Goal: Information Seeking & Learning: Check status

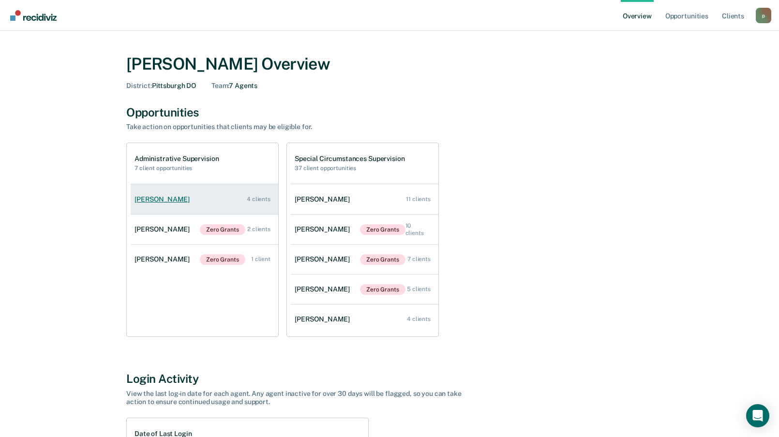
click at [164, 201] on div "[PERSON_NAME]" at bounding box center [164, 200] width 59 height 8
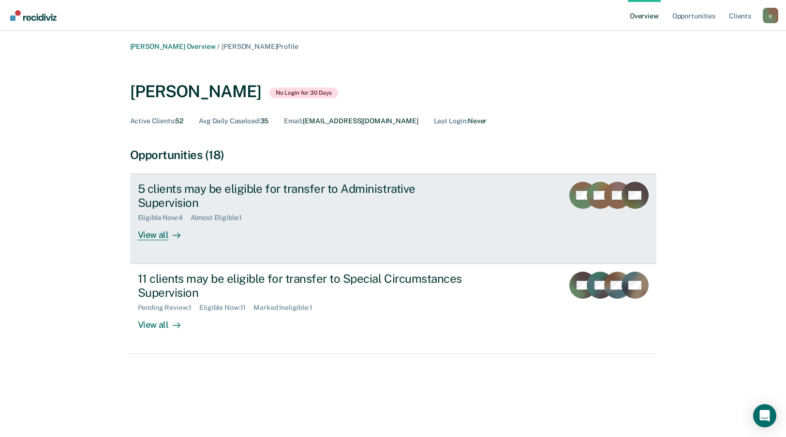
click at [169, 237] on div at bounding box center [175, 235] width 12 height 11
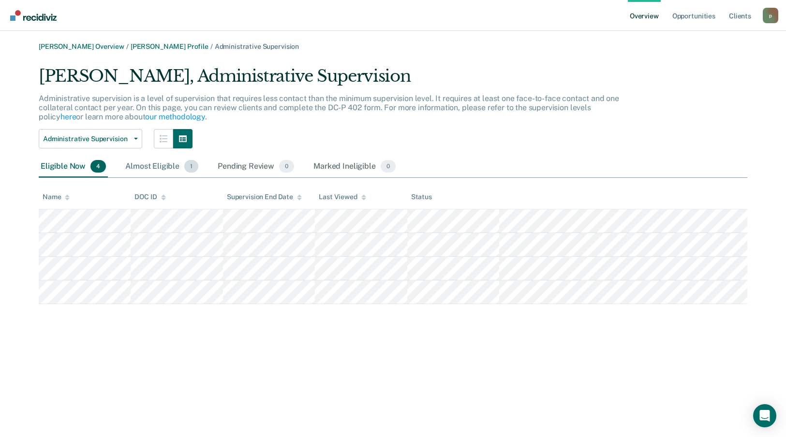
click at [156, 166] on div "Almost Eligible 1" at bounding box center [161, 166] width 77 height 21
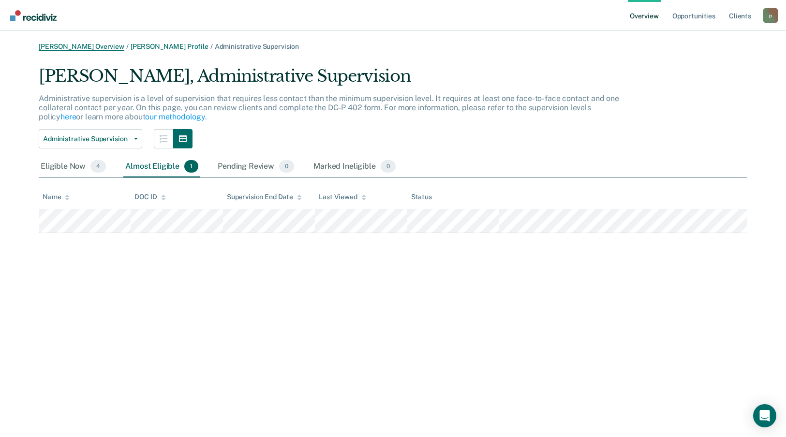
click at [80, 44] on link "[PERSON_NAME] Overview" at bounding box center [82, 47] width 86 height 8
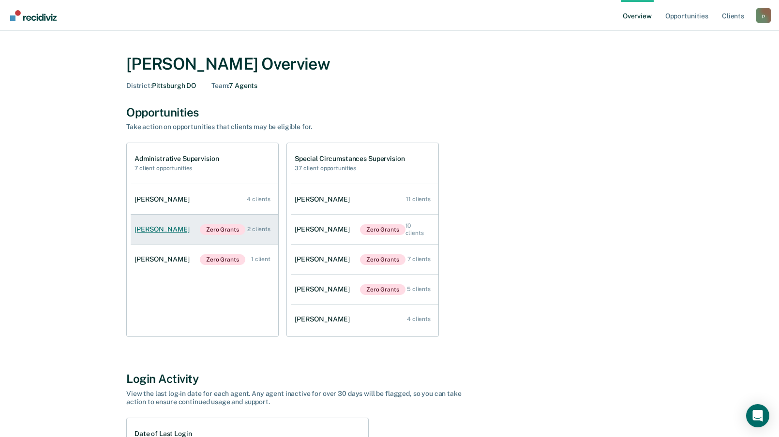
click at [168, 227] on div "[PERSON_NAME]" at bounding box center [164, 230] width 59 height 8
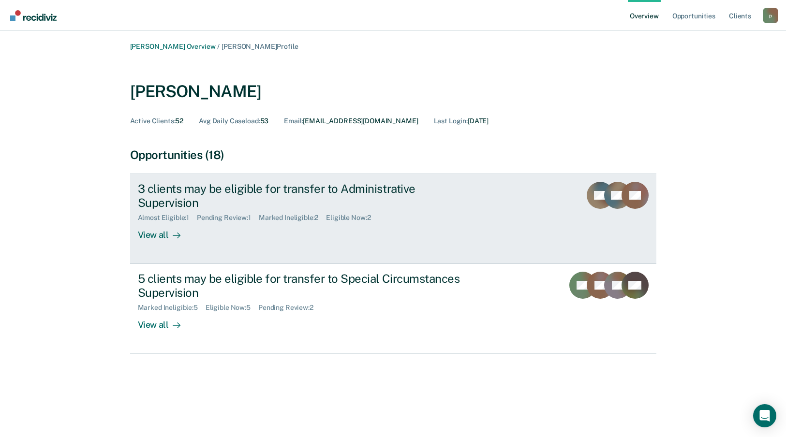
click at [313, 210] on div "Almost Eligible : 1 Pending Review : 1 Marked Ineligible : 2 Eligible Now : 2" at bounding box center [308, 216] width 340 height 12
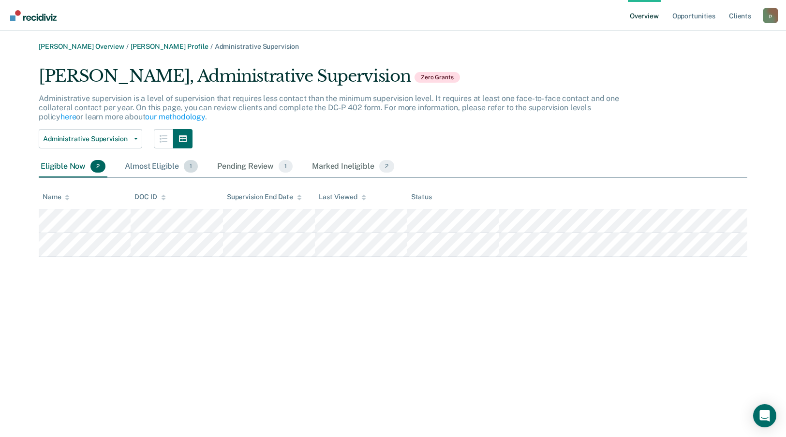
click at [150, 164] on div "Almost Eligible 1" at bounding box center [161, 166] width 77 height 21
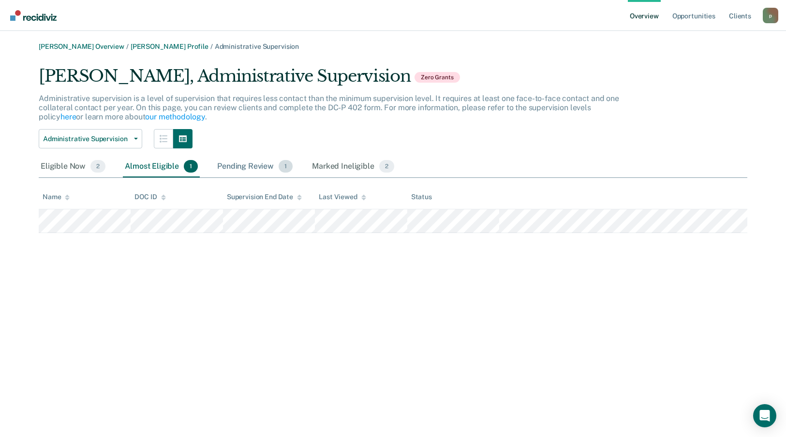
click at [245, 166] on div "Pending Review 1" at bounding box center [254, 166] width 79 height 21
click at [344, 166] on div "Marked Ineligible 2" at bounding box center [353, 166] width 86 height 21
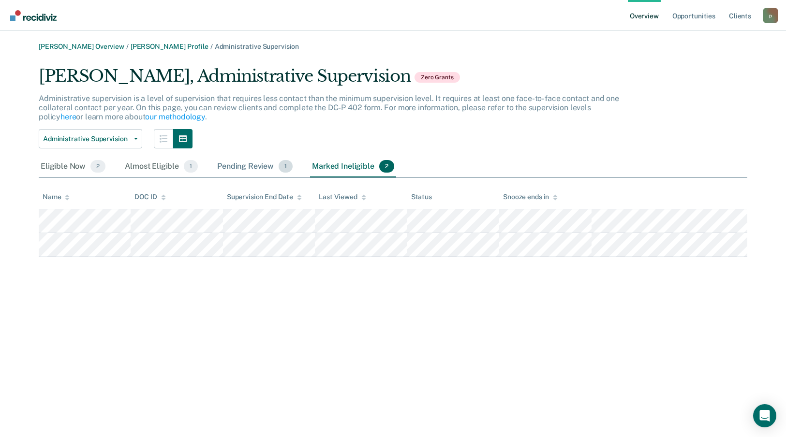
click at [262, 172] on div "Pending Review 1" at bounding box center [254, 166] width 79 height 21
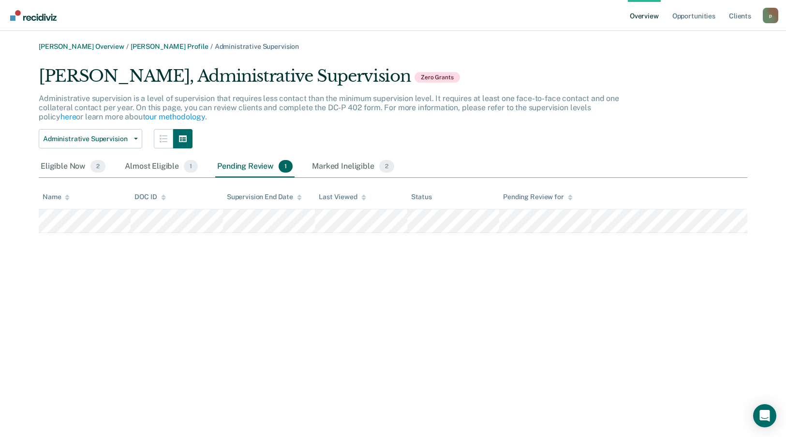
click at [62, 53] on div "[PERSON_NAME] Overview / [PERSON_NAME] Profile / Administrative Supervision [PE…" at bounding box center [393, 138] width 763 height 191
click at [64, 49] on link "[PERSON_NAME] Overview" at bounding box center [82, 47] width 86 height 8
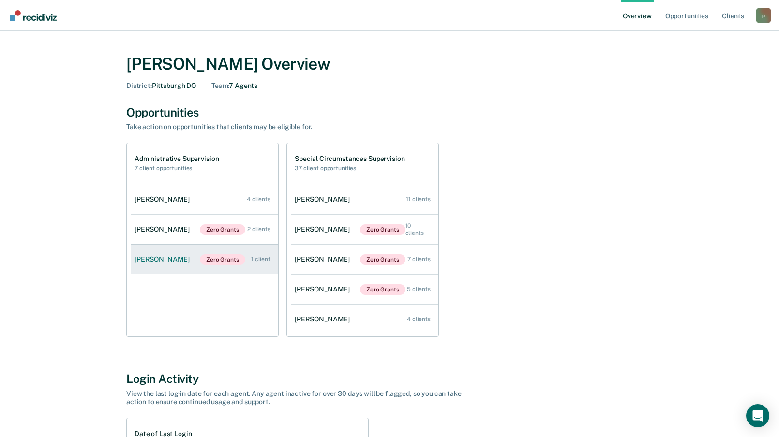
click at [166, 258] on div "[PERSON_NAME]" at bounding box center [164, 260] width 59 height 8
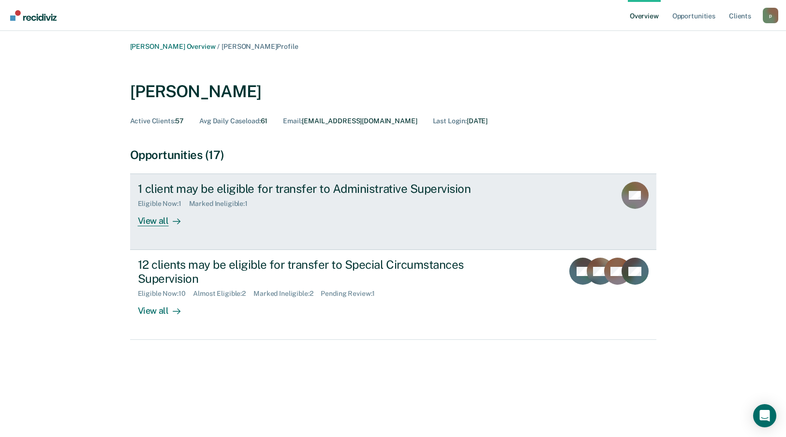
click at [278, 192] on div "1 client may be eligible for transfer to Administrative Supervision" at bounding box center [308, 189] width 340 height 14
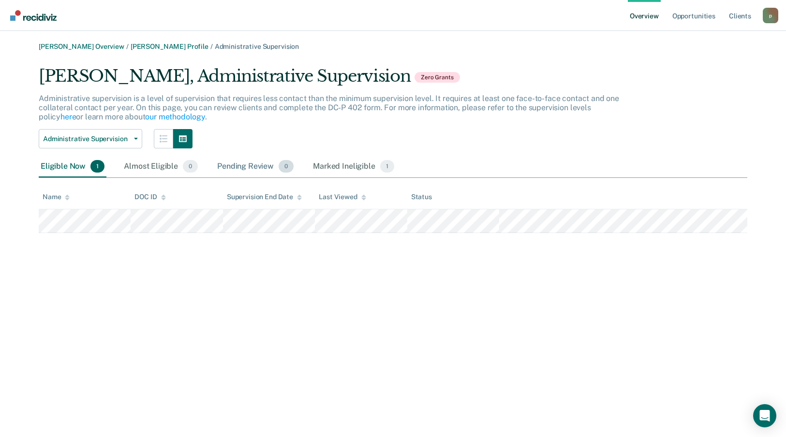
click at [260, 164] on div "Pending Review 0" at bounding box center [255, 166] width 80 height 21
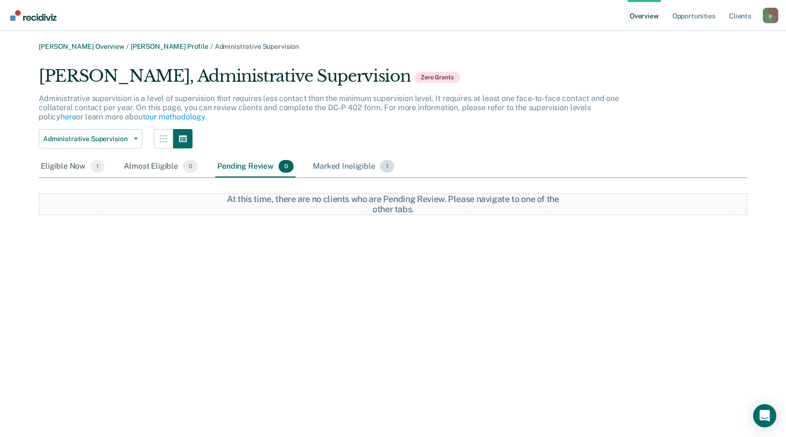
click at [357, 166] on div "Marked Ineligible 1" at bounding box center [353, 166] width 85 height 21
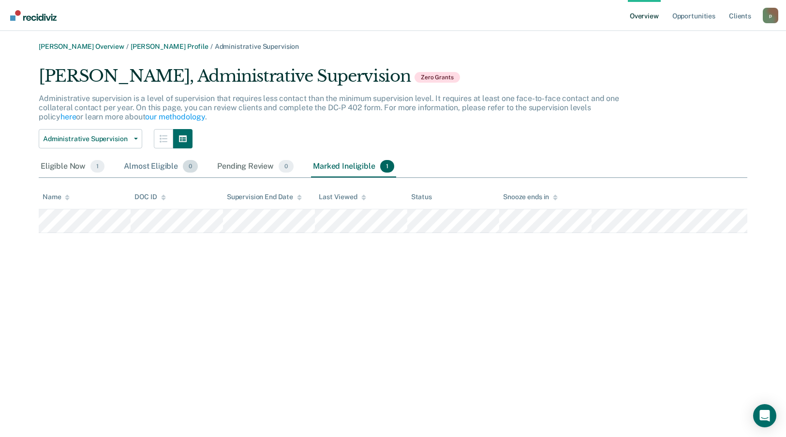
click at [172, 167] on div "Almost Eligible 0" at bounding box center [161, 166] width 78 height 21
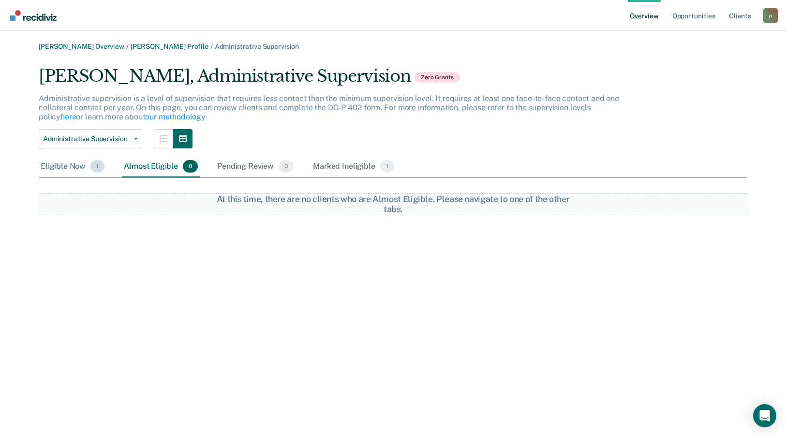
click at [49, 166] on div "Eligible Now 1" at bounding box center [73, 166] width 68 height 21
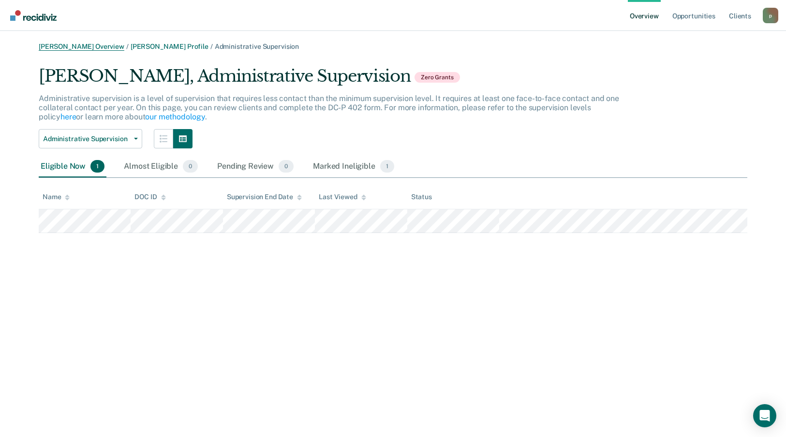
click at [61, 49] on link "[PERSON_NAME] Overview" at bounding box center [82, 47] width 86 height 8
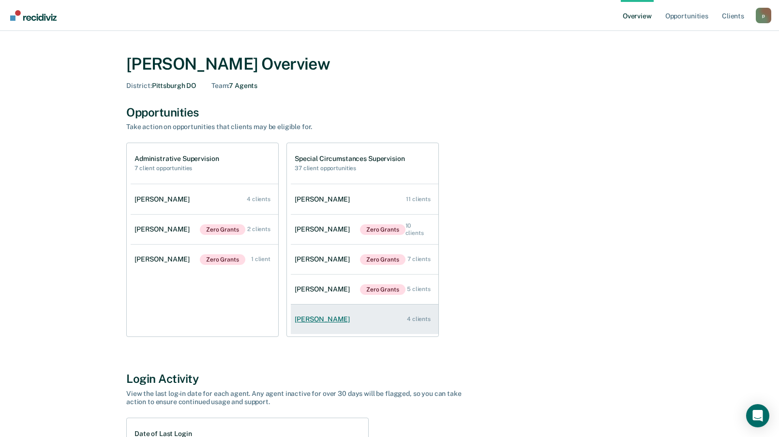
click at [322, 324] on link "[PERSON_NAME] 4 clients" at bounding box center [365, 320] width 148 height 28
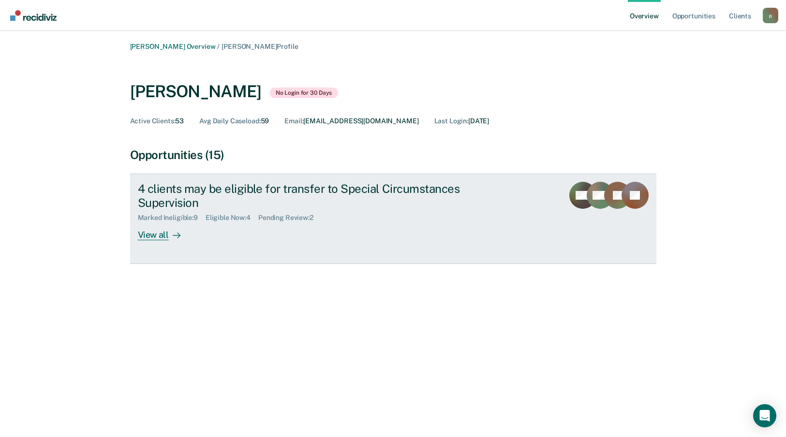
click at [240, 198] on div "4 clients may be eligible for transfer to Special Circumstances Supervision" at bounding box center [308, 196] width 340 height 28
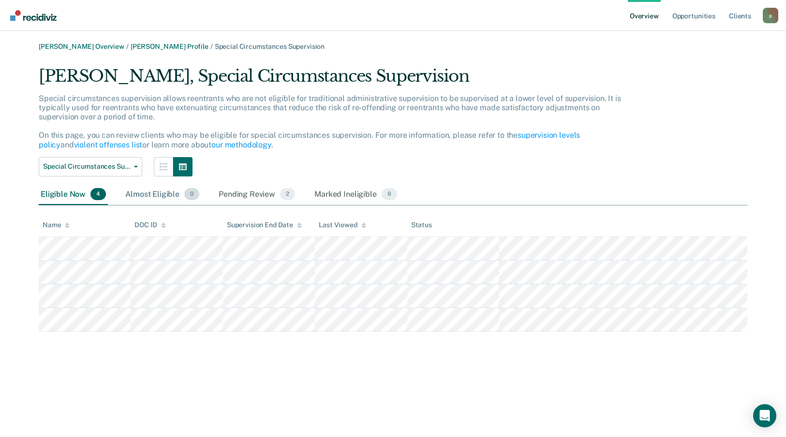
click at [163, 201] on div "Almost Eligible 0" at bounding box center [162, 194] width 78 height 21
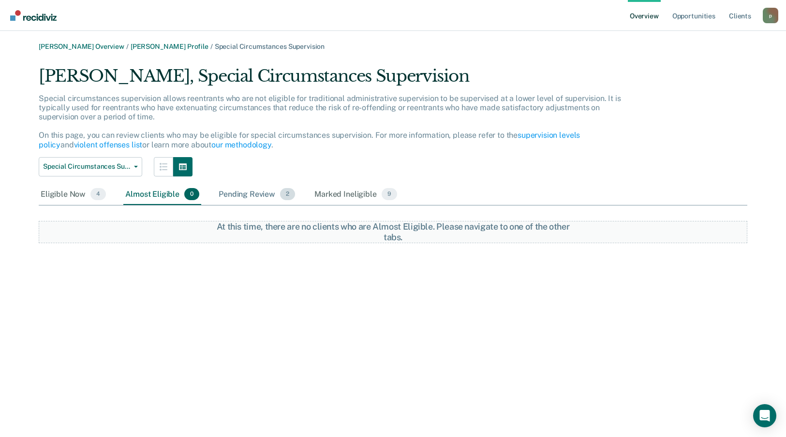
click at [250, 201] on div "Pending Review 2" at bounding box center [257, 194] width 80 height 21
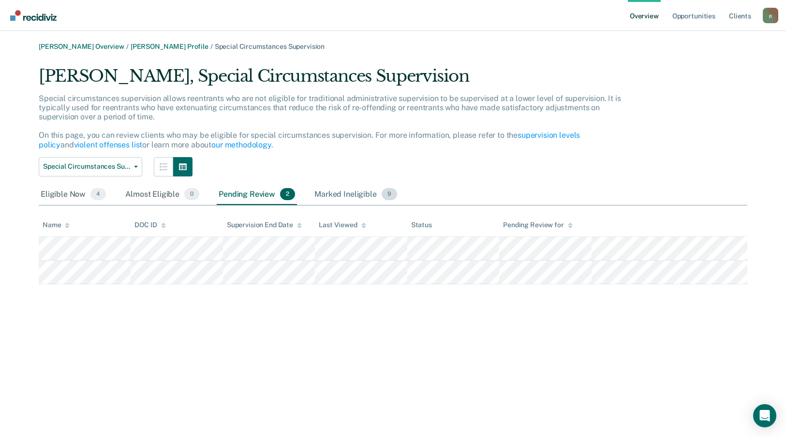
click at [355, 196] on div "Marked Ineligible 9" at bounding box center [356, 194] width 87 height 21
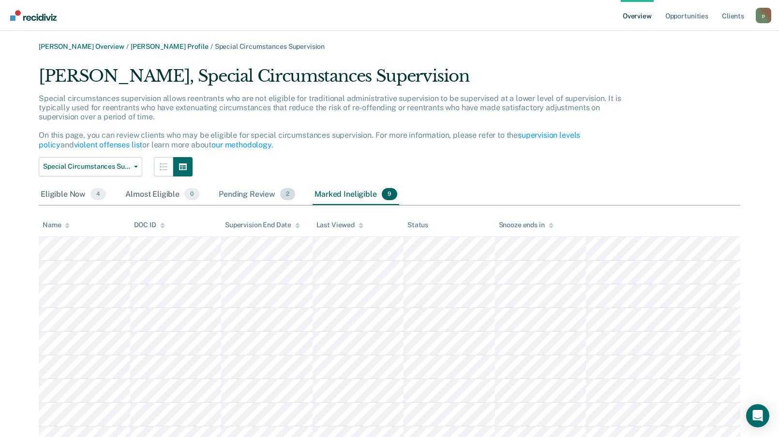
click at [242, 200] on div "Pending Review 2" at bounding box center [257, 194] width 80 height 21
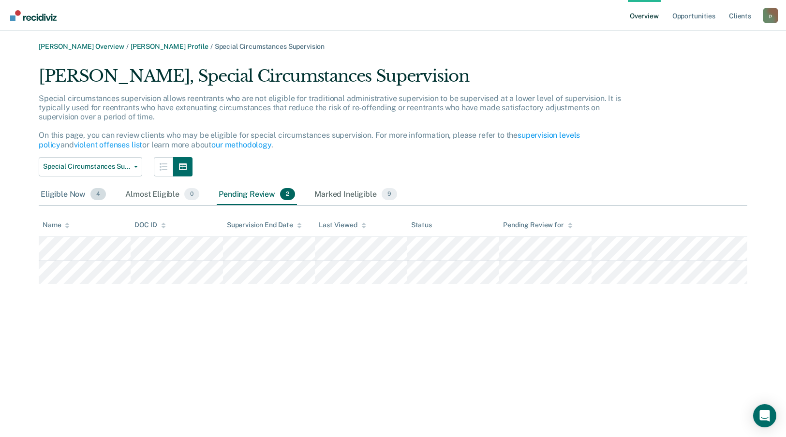
click at [68, 196] on div "Eligible Now 4" at bounding box center [73, 194] width 69 height 21
